Goal: Find contact information: Obtain details needed to contact an individual or organization

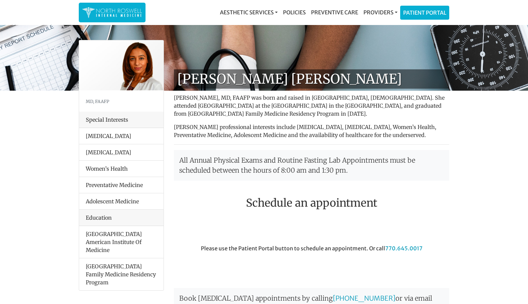
click at [211, 223] on div at bounding box center [240, 230] width 143 height 30
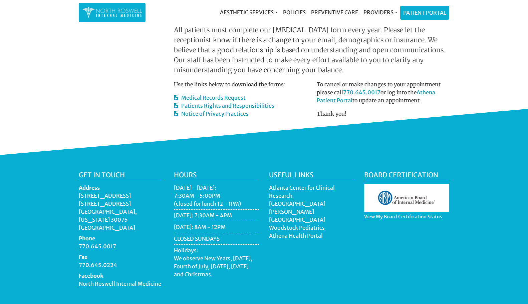
scroll to position [360, 0]
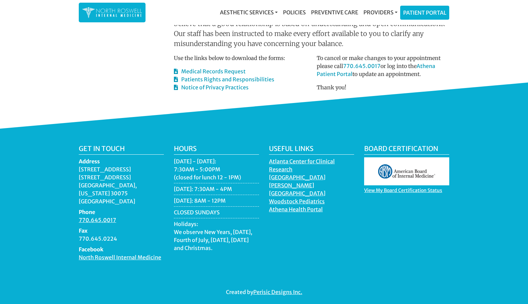
click at [83, 170] on dd "[STREET_ADDRESS][US_STATE]" at bounding box center [121, 186] width 85 height 40
copy dd "[STREET_ADDRESS]"
click at [87, 178] on dd "[STREET_ADDRESS][US_STATE]" at bounding box center [121, 186] width 85 height 40
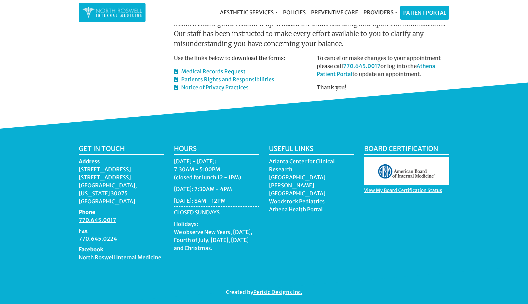
click at [88, 188] on dd "[STREET_ADDRESS][US_STATE]" at bounding box center [121, 186] width 85 height 40
copy dd "Roswell"
click at [112, 186] on dd "[STREET_ADDRESS][US_STATE]" at bounding box center [121, 186] width 85 height 40
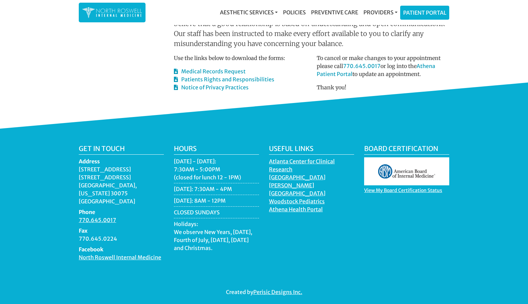
copy dd "[US_STATE]"
click at [136, 186] on dd "[STREET_ADDRESS][US_STATE]" at bounding box center [121, 186] width 85 height 40
copy dd "30075"
